Goal: Task Accomplishment & Management: Manage account settings

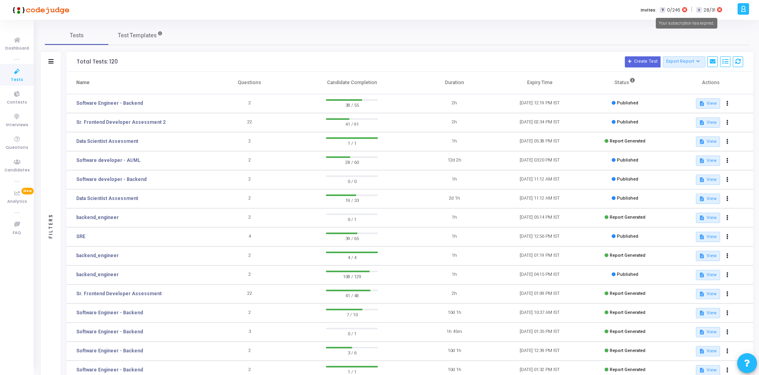
click at [684, 11] on icon at bounding box center [684, 10] width 5 height 6
click at [717, 8] on icon at bounding box center [719, 10] width 5 height 6
click at [742, 10] on icon at bounding box center [743, 8] width 6 height 9
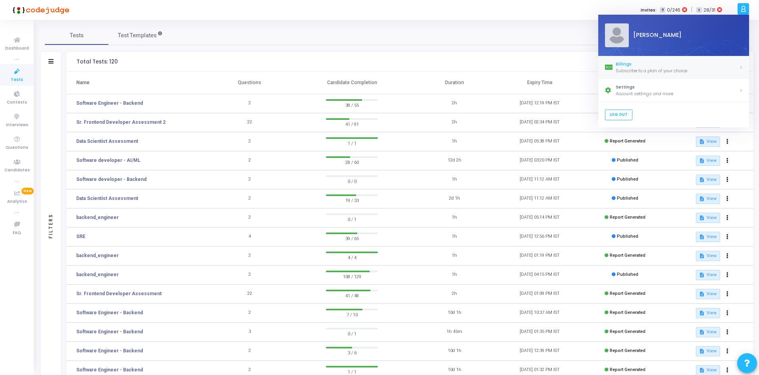
click at [651, 70] on div "Subscribe to a plan of your choice" at bounding box center [676, 70] width 123 height 7
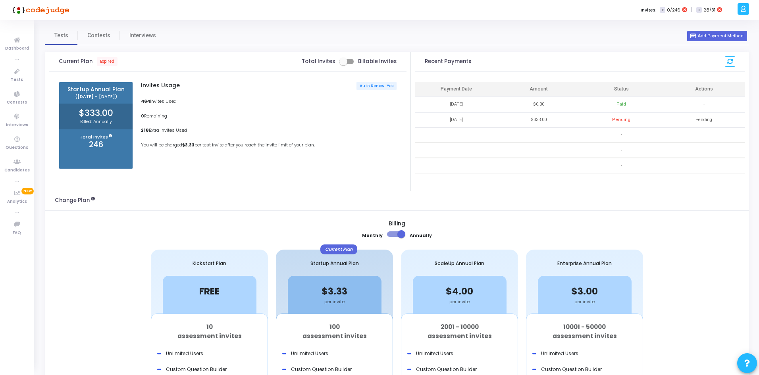
drag, startPoint x: 174, startPoint y: 117, endPoint x: 138, endPoint y: 117, distance: 36.1
click at [138, 117] on div "Invites Usage Auto Renew: Yes 464 Invites Used 0 Remaining 218 Extra Invites Us…" at bounding box center [266, 125] width 267 height 87
drag, startPoint x: 141, startPoint y: 130, endPoint x: 185, endPoint y: 131, distance: 43.7
click at [185, 131] on div "Invites Usage Auto Renew: Yes 464 Invites Used 0 Remaining 218 Extra Invites Us…" at bounding box center [266, 125] width 267 height 87
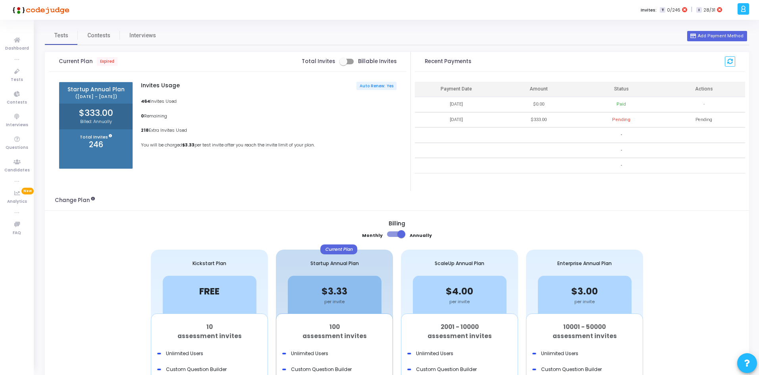
click at [185, 131] on p "218 Extra Invites Used" at bounding box center [269, 130] width 256 height 7
drag, startPoint x: 139, startPoint y: 98, endPoint x: 180, endPoint y: 104, distance: 41.3
click at [180, 104] on div "Invites Usage Auto Renew: Yes 464 Invites Used 0 Remaining 218 Extra Invites Us…" at bounding box center [266, 125] width 267 height 87
click at [180, 104] on p "464 Invites Used" at bounding box center [269, 101] width 256 height 7
drag, startPoint x: 140, startPoint y: 144, endPoint x: 325, endPoint y: 150, distance: 185.0
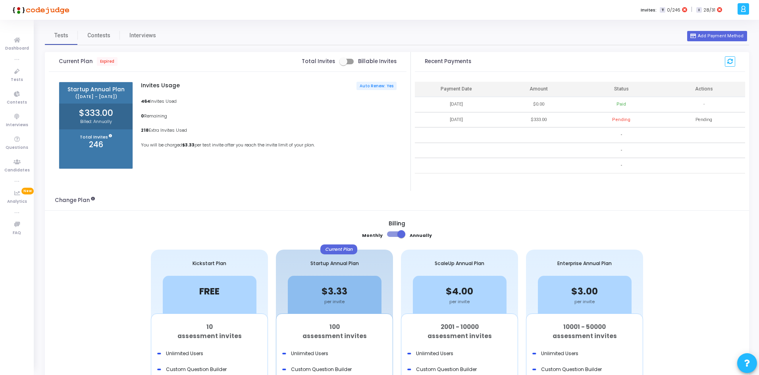
click at [325, 150] on div "Invites Usage Auto Renew: Yes 464 Invites Used 0 Remaining 218 Extra Invites Us…" at bounding box center [266, 125] width 267 height 87
click at [348, 56] on div "Current Plan Expired Total Invites Billable Invites" at bounding box center [228, 61] width 338 height 19
click at [347, 62] on span at bounding box center [343, 62] width 8 height 8
click at [343, 64] on input "checkbox" at bounding box center [343, 64] width 0 height 0
click at [347, 61] on span at bounding box center [350, 62] width 8 height 8
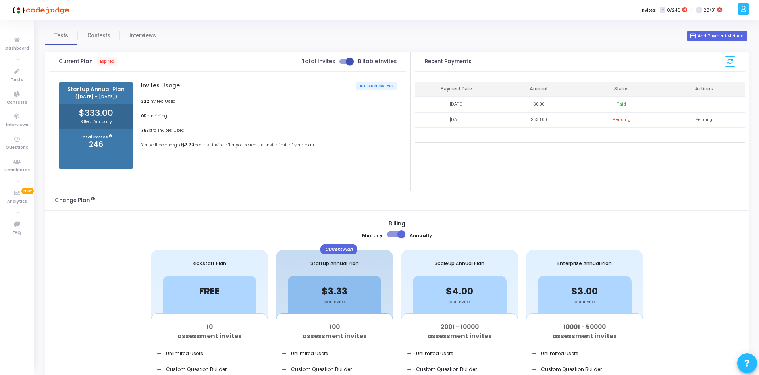
click at [343, 64] on input "checkbox" at bounding box center [343, 64] width 0 height 0
checkbox input "false"
click at [90, 138] on p "Total Invites" at bounding box center [95, 137] width 73 height 7
drag, startPoint x: 81, startPoint y: 110, endPoint x: 125, endPoint y: 117, distance: 44.9
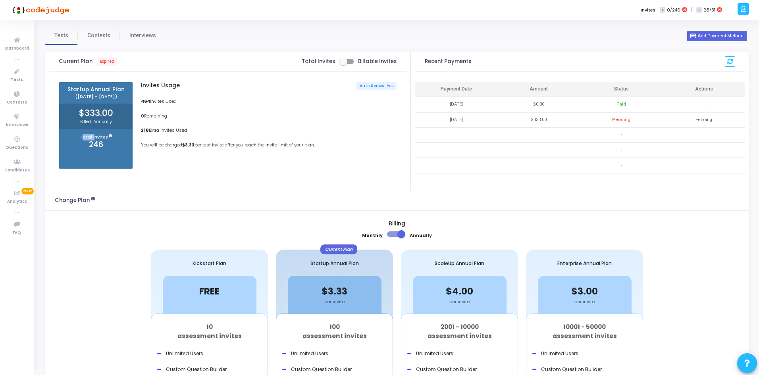
click at [125, 117] on h2 "$333.00" at bounding box center [95, 113] width 73 height 10
drag, startPoint x: 115, startPoint y: 110, endPoint x: 79, endPoint y: 109, distance: 36.1
click at [79, 109] on h2 "$333.00" at bounding box center [95, 113] width 73 height 10
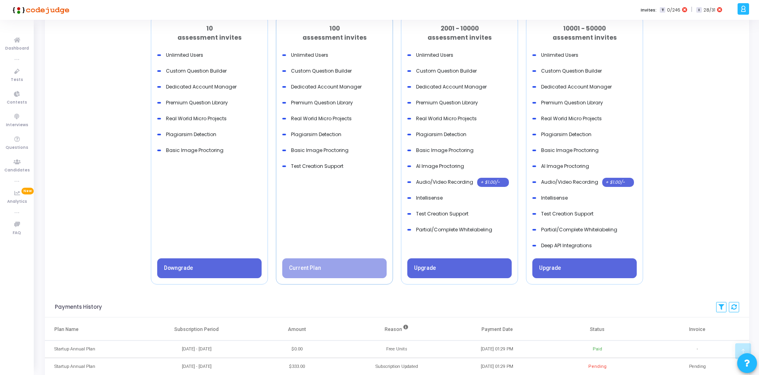
scroll to position [413, 0]
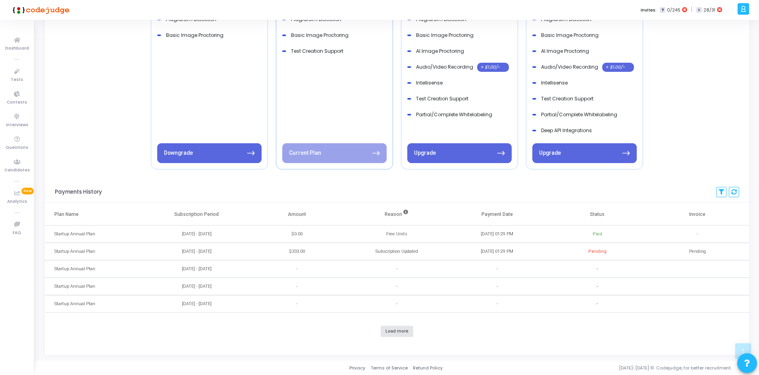
drag, startPoint x: 174, startPoint y: 232, endPoint x: 219, endPoint y: 237, distance: 45.1
click at [212, 237] on div "[DATE] - [DATE]" at bounding box center [197, 234] width 30 height 7
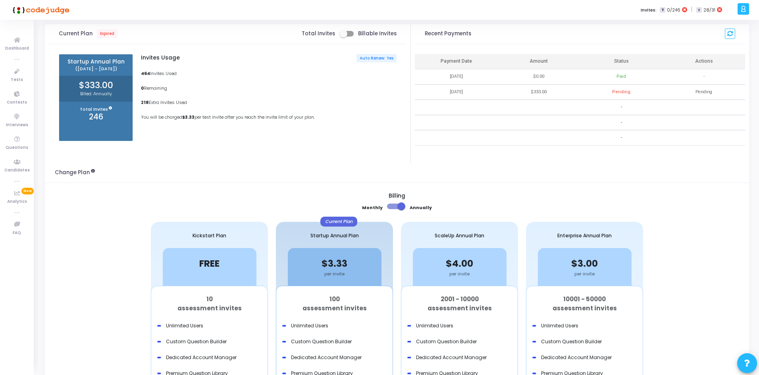
scroll to position [0, 0]
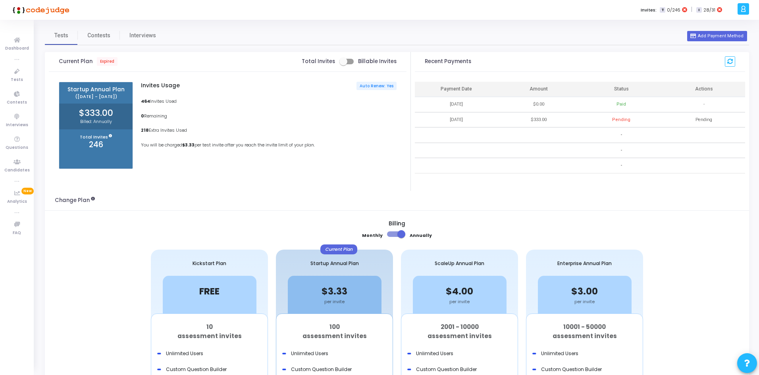
click at [305, 146] on p "You will be charged $3.33 per test invite after you reach the invite limit of y…" at bounding box center [269, 145] width 256 height 7
click at [140, 127] on div "Invites Usage Auto Renew: Yes 464 Invites Used 0 Remaining 218 Extra Invites Us…" at bounding box center [266, 125] width 267 height 87
click at [154, 138] on div "Invites Usage Auto Renew: Yes 464 Invites Used 0 Remaining 218 Extra Invites Us…" at bounding box center [266, 125] width 267 height 87
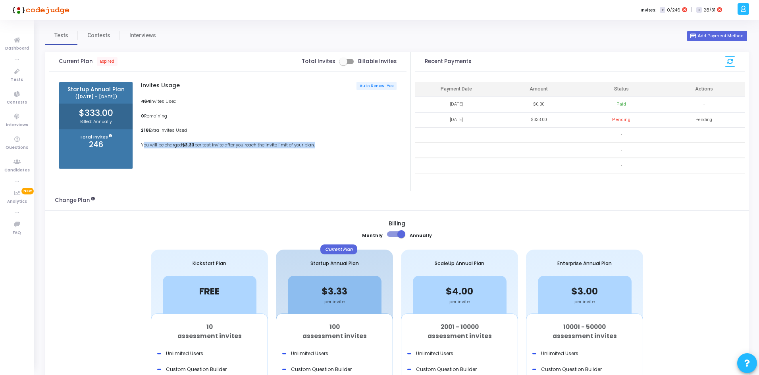
drag, startPoint x: 143, startPoint y: 143, endPoint x: 319, endPoint y: 145, distance: 175.8
click at [319, 145] on p "You will be charged $3.33 per test invite after you reach the invite limit of y…" at bounding box center [269, 145] width 256 height 7
click at [103, 30] on link "Contests" at bounding box center [99, 35] width 42 height 19
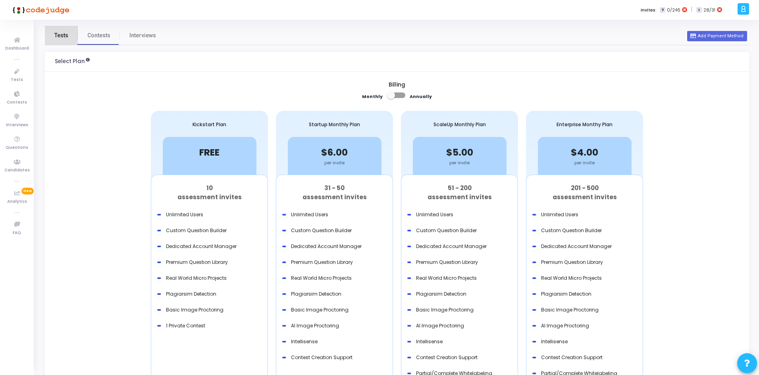
click at [62, 32] on span "Tests" at bounding box center [61, 35] width 14 height 8
